Goal: Navigation & Orientation: Find specific page/section

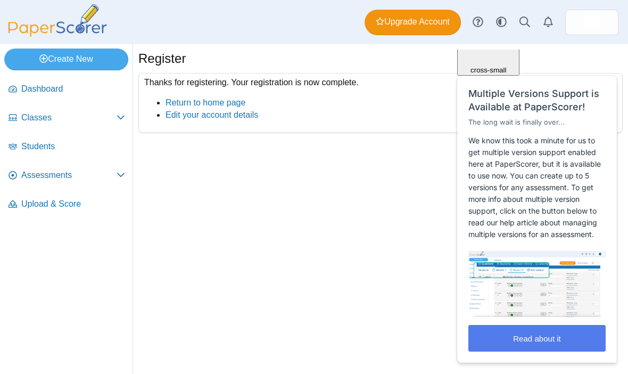
click at [438, 307] on div "Create New Loading… Dashboard Classes PRO" at bounding box center [314, 209] width 628 height 330
click at [28, 180] on span "Assessments" at bounding box center [68, 175] width 95 height 12
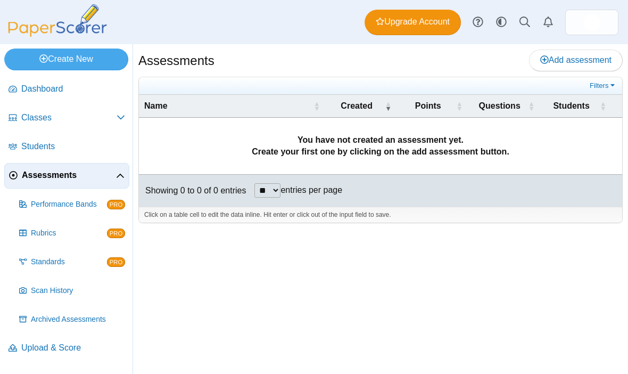
click at [485, 155] on td "You have not created an assessment yet. Create your first one by clicking on th…" at bounding box center [381, 146] width 484 height 57
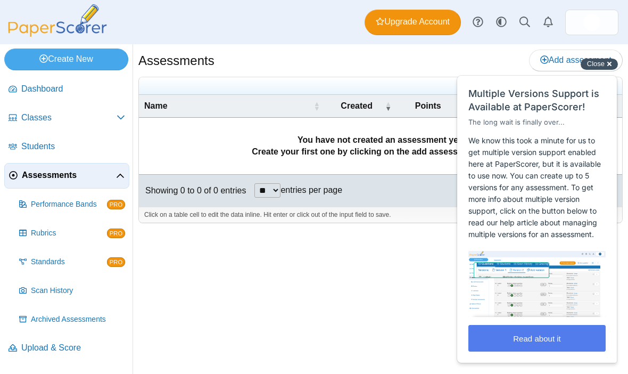
click at [611, 63] on div "Close cross-small" at bounding box center [599, 64] width 37 height 11
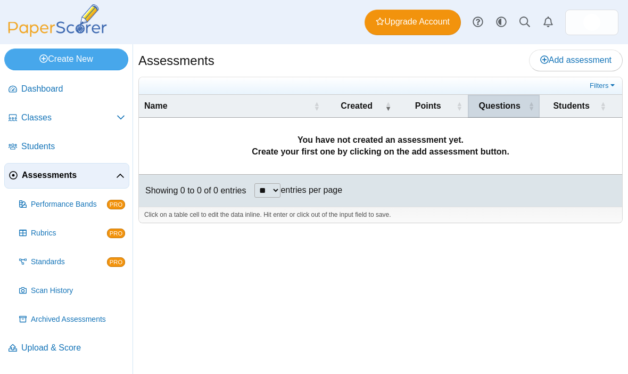
click at [500, 108] on span "Questions" at bounding box center [499, 106] width 53 height 12
click at [498, 105] on span "Questions" at bounding box center [499, 106] width 53 height 12
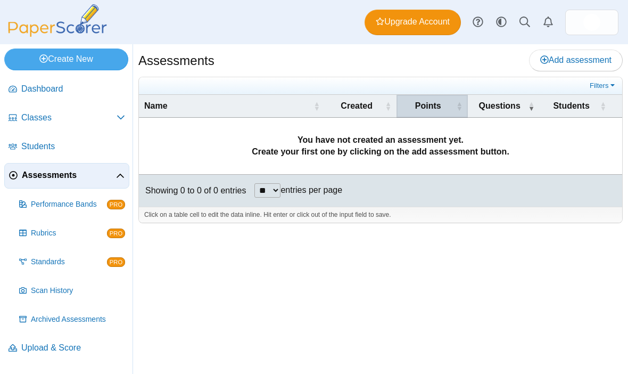
click at [447, 95] on th "Points" at bounding box center [432, 106] width 71 height 23
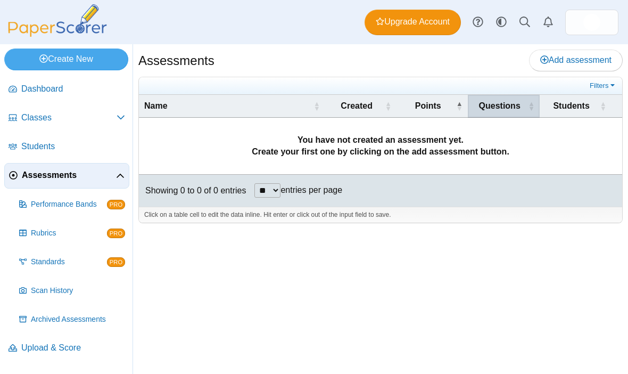
click at [501, 101] on span "Questions" at bounding box center [499, 106] width 53 height 12
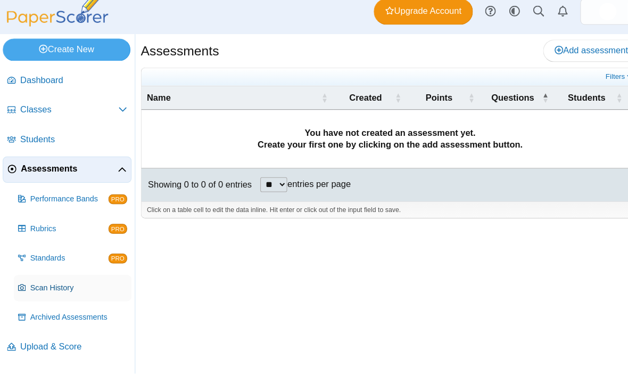
scroll to position [14, 0]
click at [36, 285] on span "Scan History" at bounding box center [78, 290] width 94 height 11
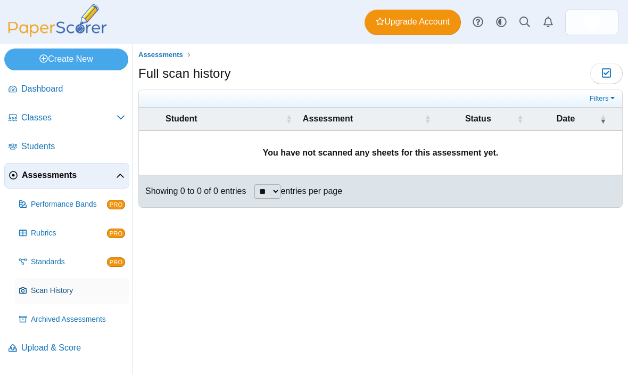
click at [47, 295] on span "Scan History" at bounding box center [78, 290] width 94 height 11
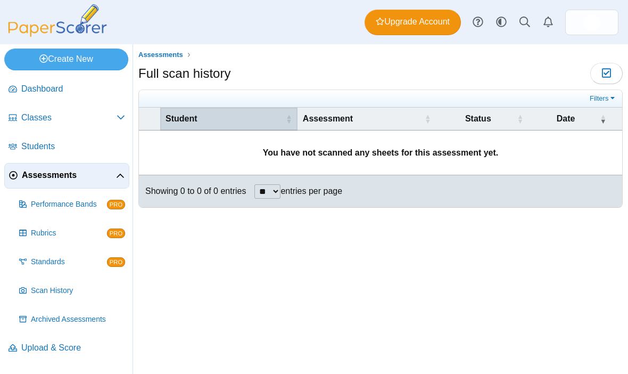
click at [258, 124] on th "Student" at bounding box center [228, 119] width 137 height 23
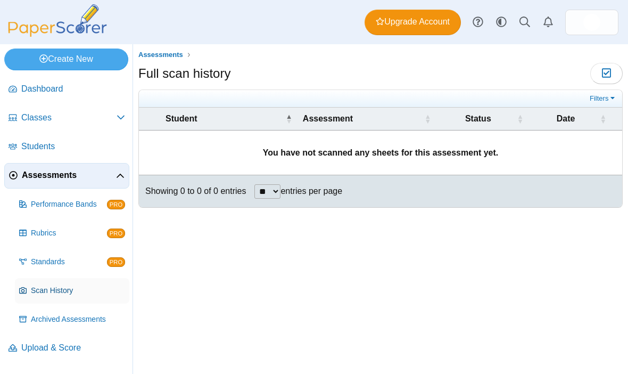
click at [15, 297] on link "Scan History" at bounding box center [72, 291] width 114 height 26
click at [38, 301] on link "Scan History" at bounding box center [72, 291] width 114 height 26
click at [599, 95] on link "Filters" at bounding box center [603, 98] width 32 height 11
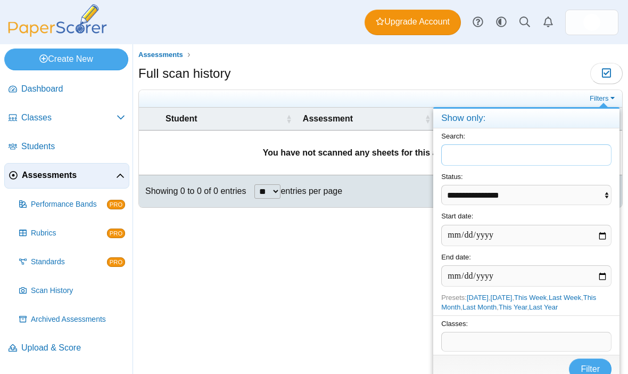
click at [555, 83] on div "Full scan history Moderation 0" at bounding box center [380, 75] width 485 height 24
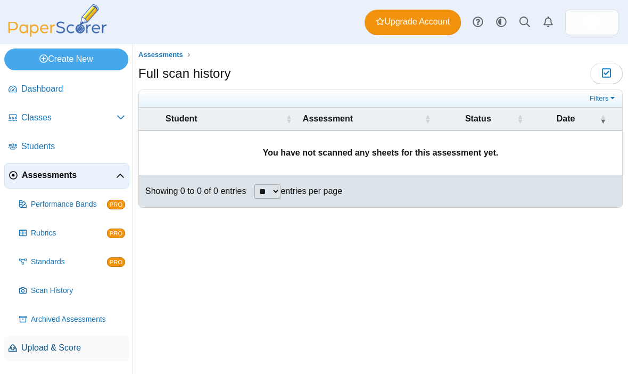
click at [39, 347] on span "Upload & Score" at bounding box center [73, 348] width 104 height 12
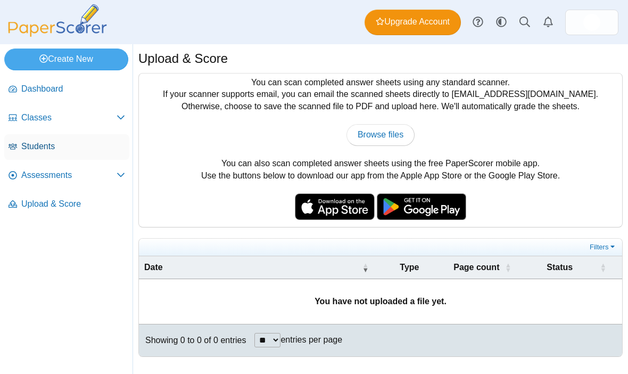
click at [25, 152] on span "Students" at bounding box center [73, 147] width 104 height 12
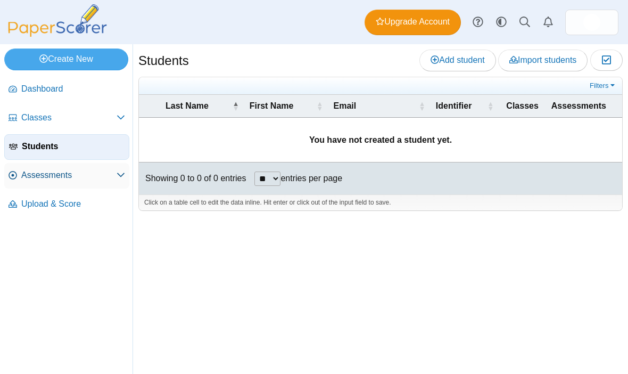
click at [33, 186] on link "Assessments" at bounding box center [66, 176] width 125 height 26
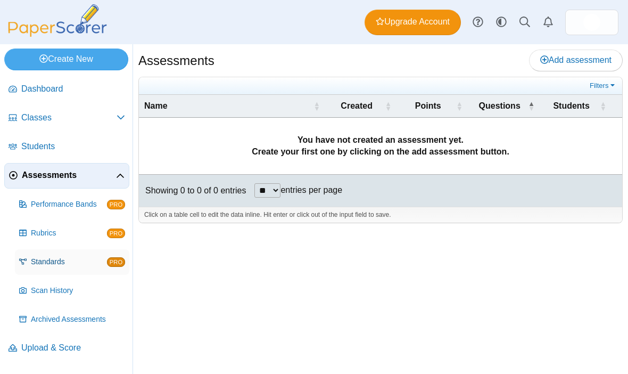
click at [47, 275] on link "Standards PRO" at bounding box center [72, 262] width 114 height 26
